Goal: Download file/media

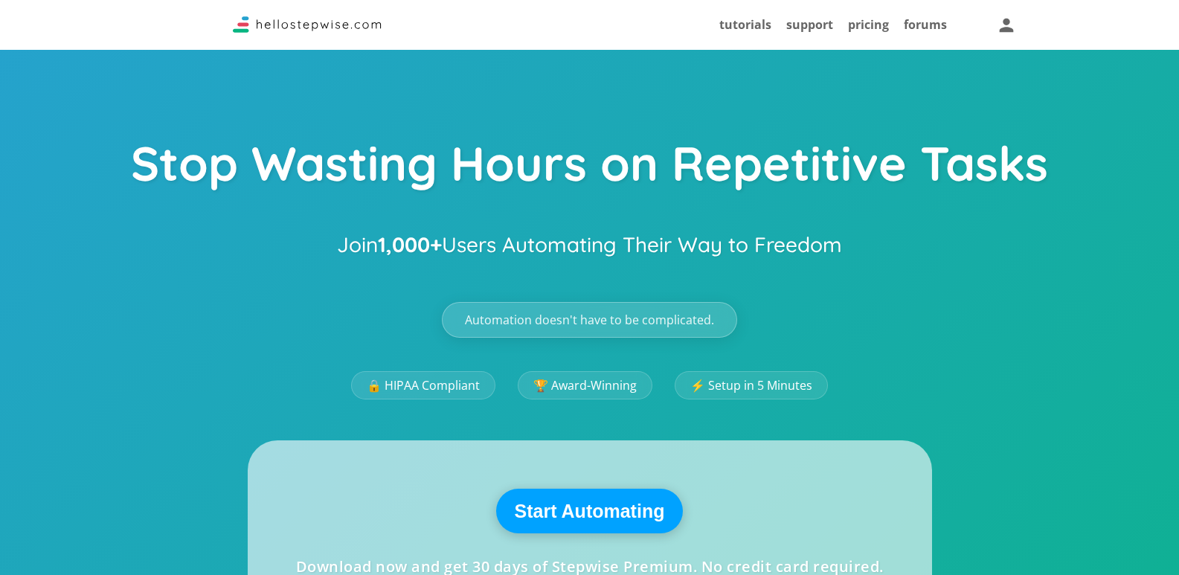
scroll to position [25, 0]
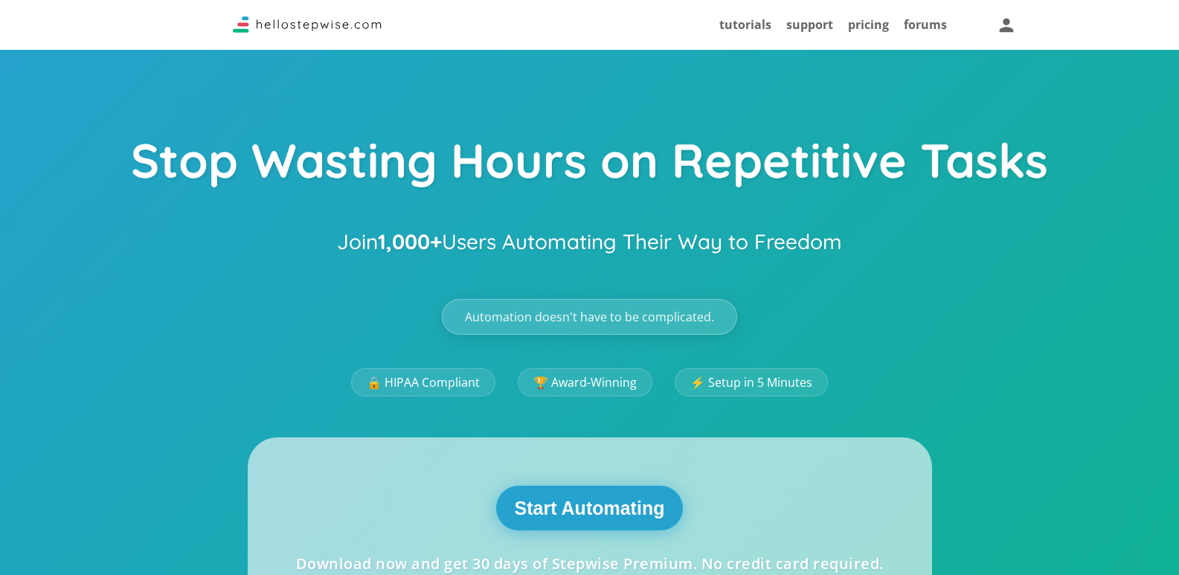
click at [570, 522] on button "Start Automating" at bounding box center [589, 508] width 187 height 45
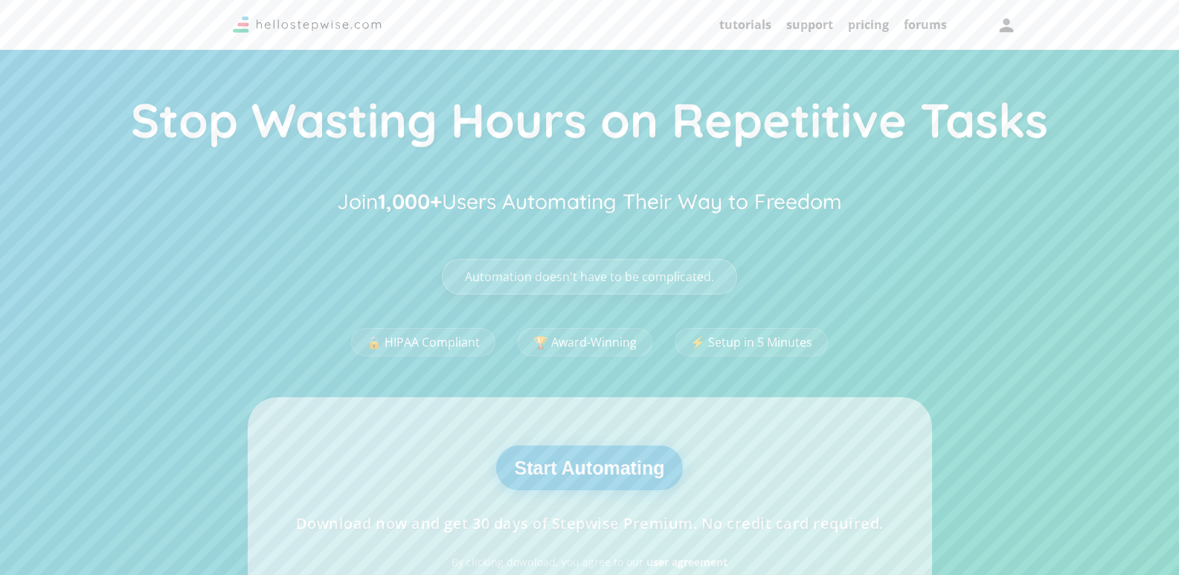
scroll to position [74, 0]
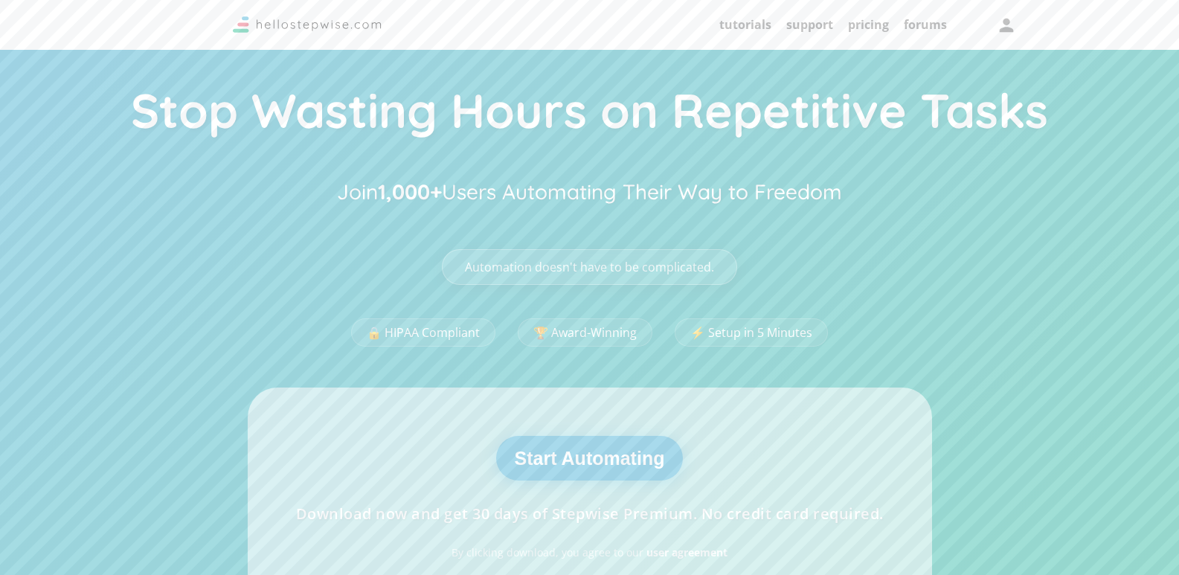
click at [603, 471] on button "Start Automating" at bounding box center [589, 458] width 187 height 45
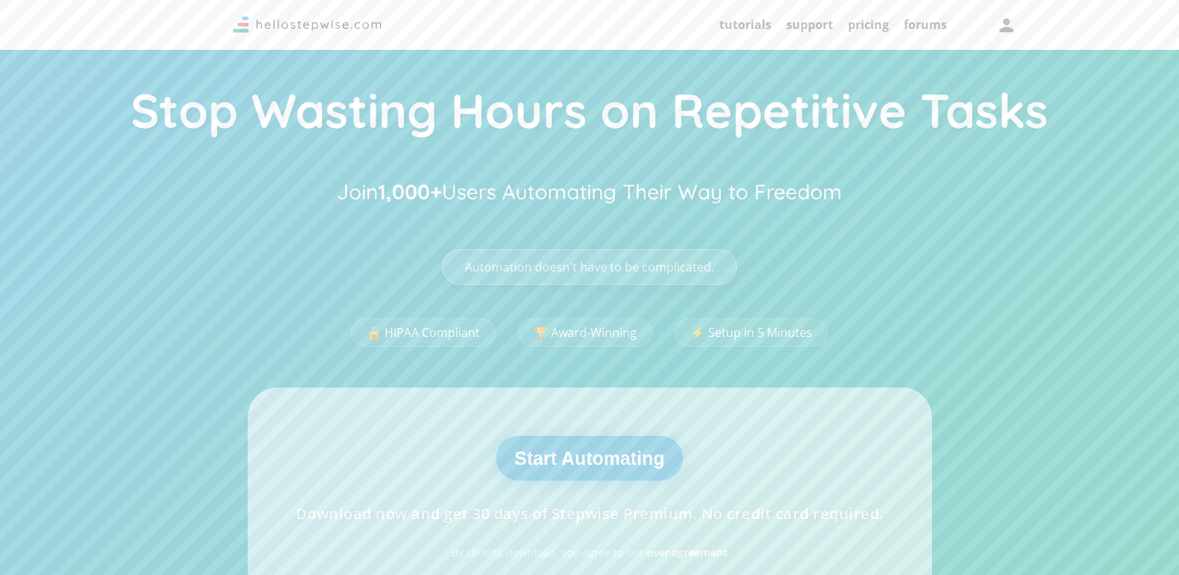
click at [603, 471] on button "Start Automating" at bounding box center [589, 458] width 187 height 45
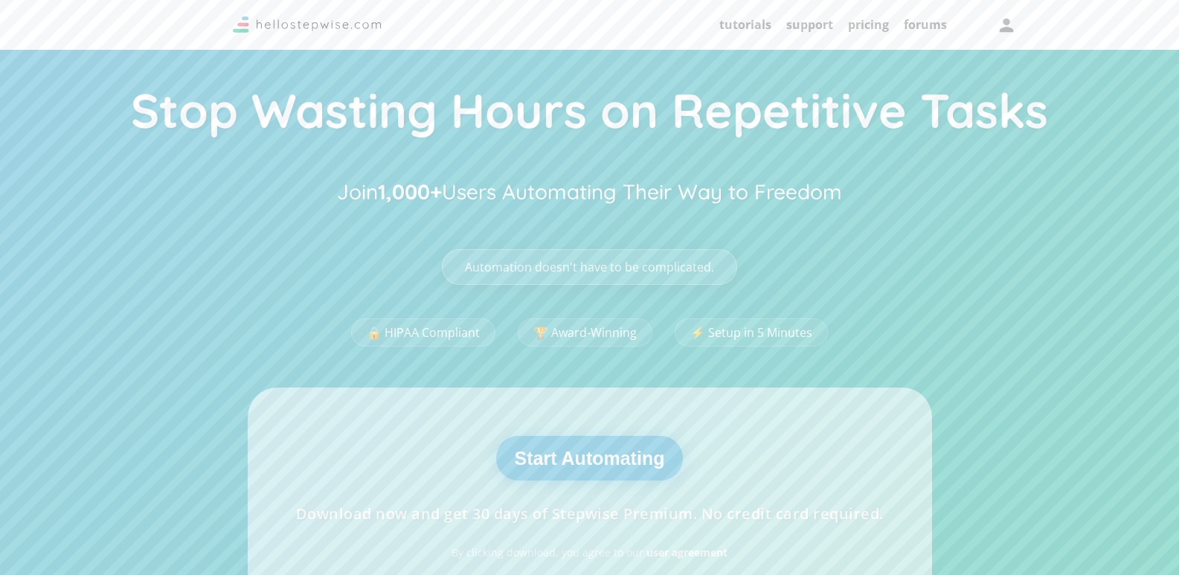
click at [603, 471] on button "Start Automating" at bounding box center [589, 458] width 187 height 45
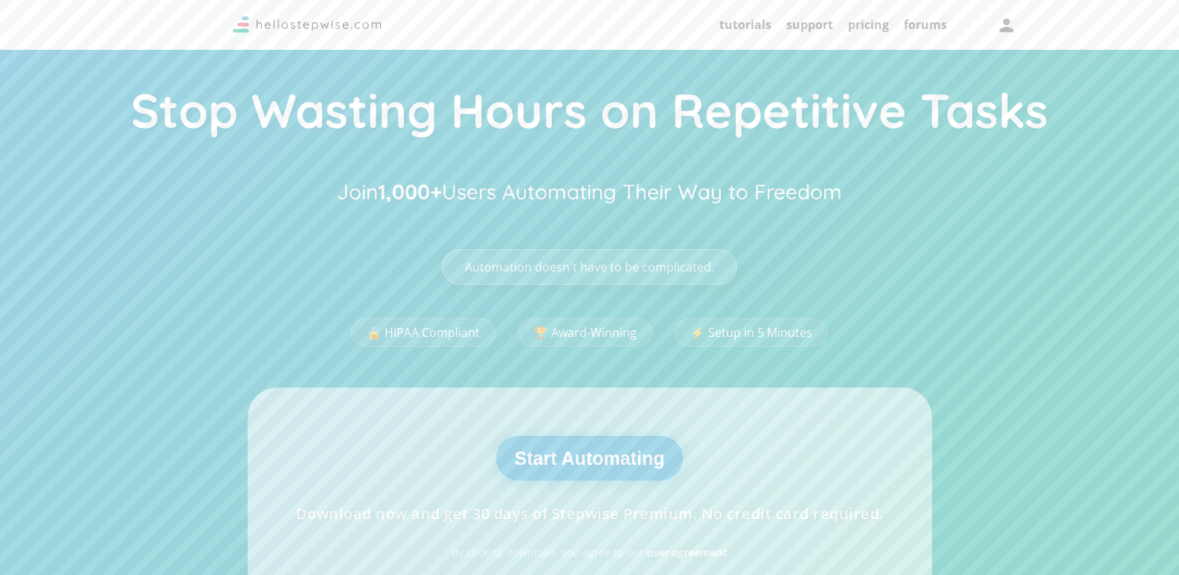
click at [603, 471] on button "Start Automating" at bounding box center [589, 458] width 187 height 45
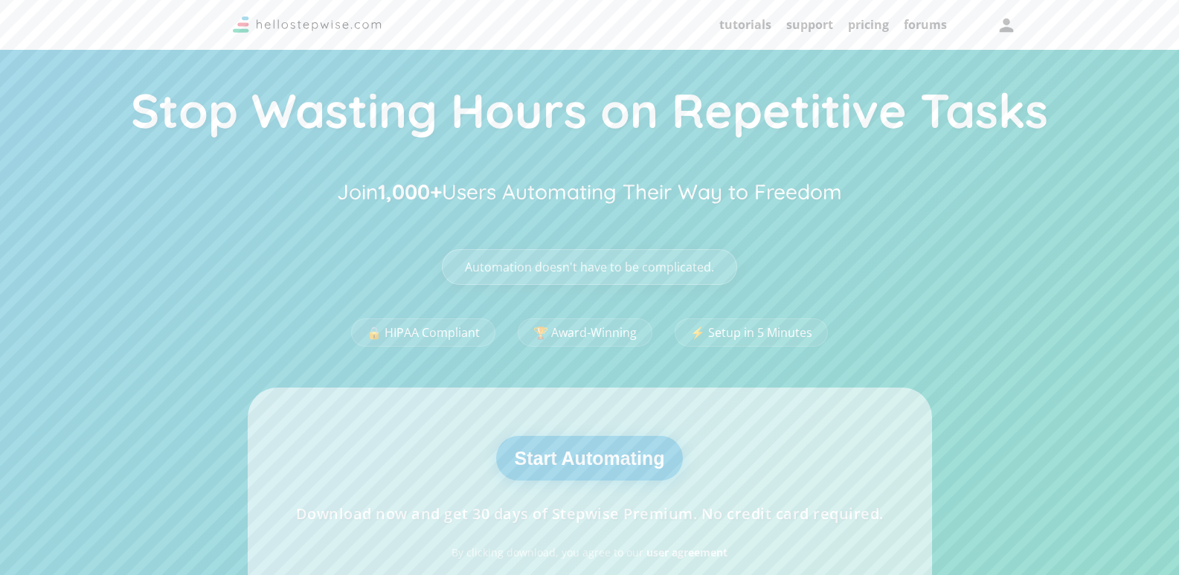
click at [603, 471] on button "Start Automating" at bounding box center [589, 458] width 187 height 45
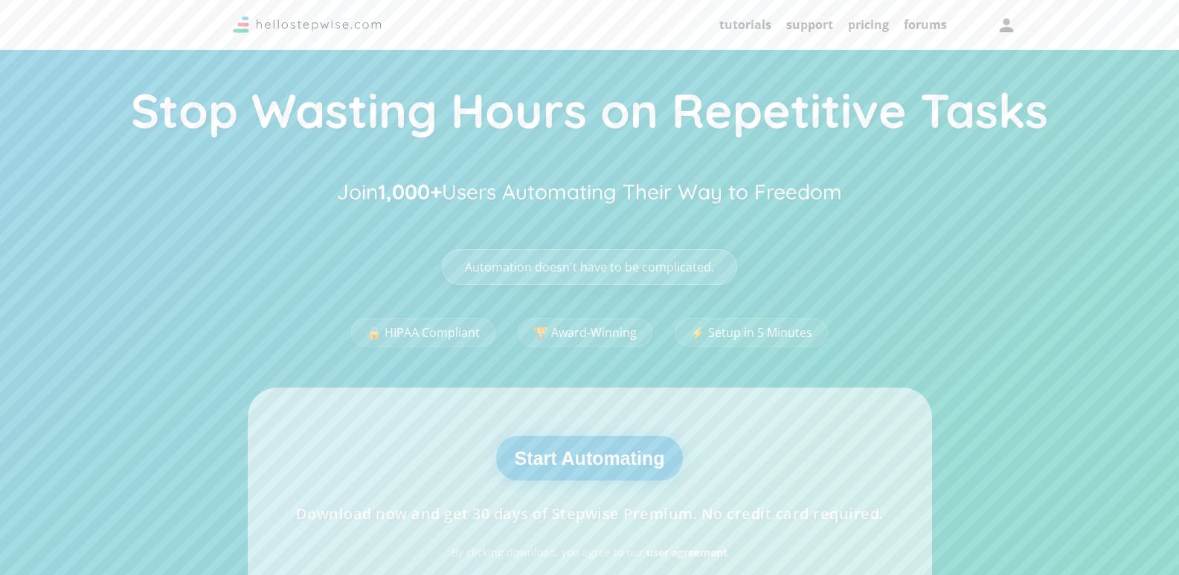
click at [603, 471] on button "Start Automating" at bounding box center [589, 458] width 187 height 45
click at [775, 202] on h2 "Join 1,000+ Users Automating Their Way to Freedom" at bounding box center [589, 192] width 505 height 40
